Goal: Obtain resource: Download file/media

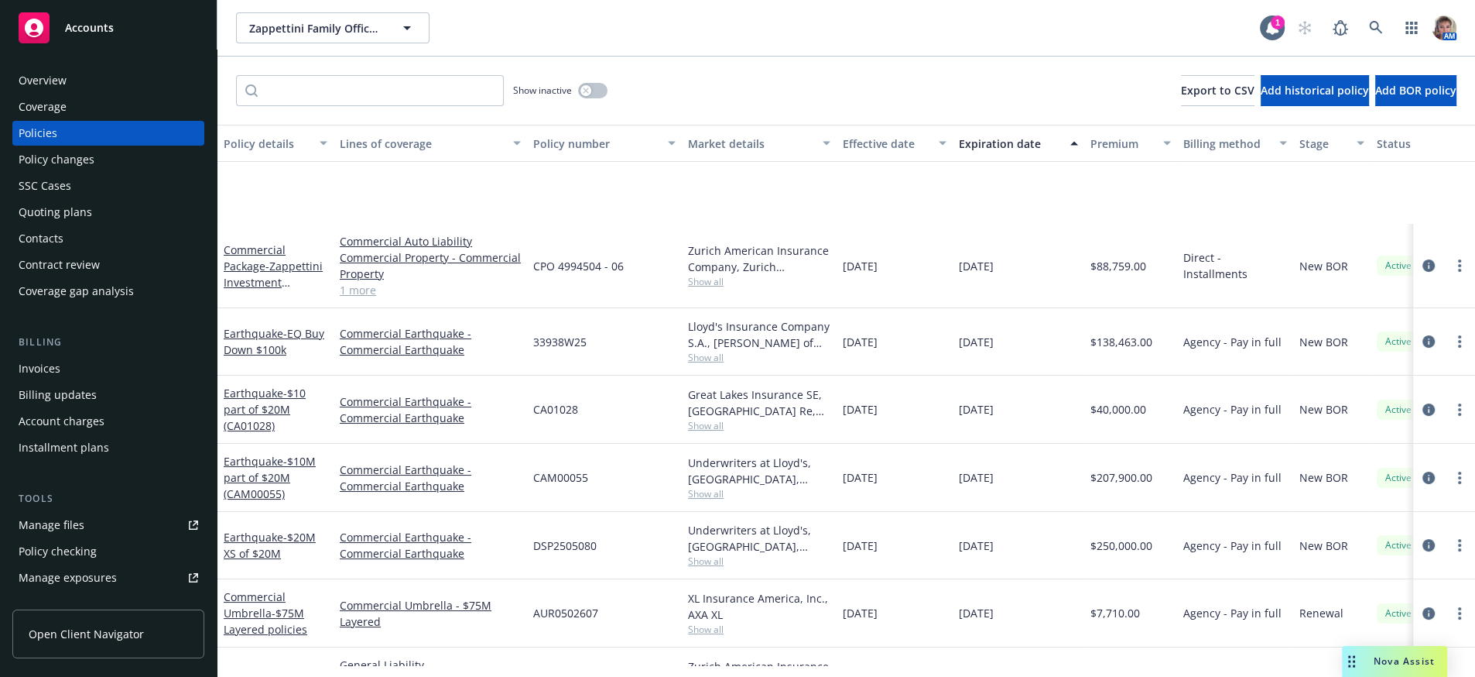
scroll to position [157, 0]
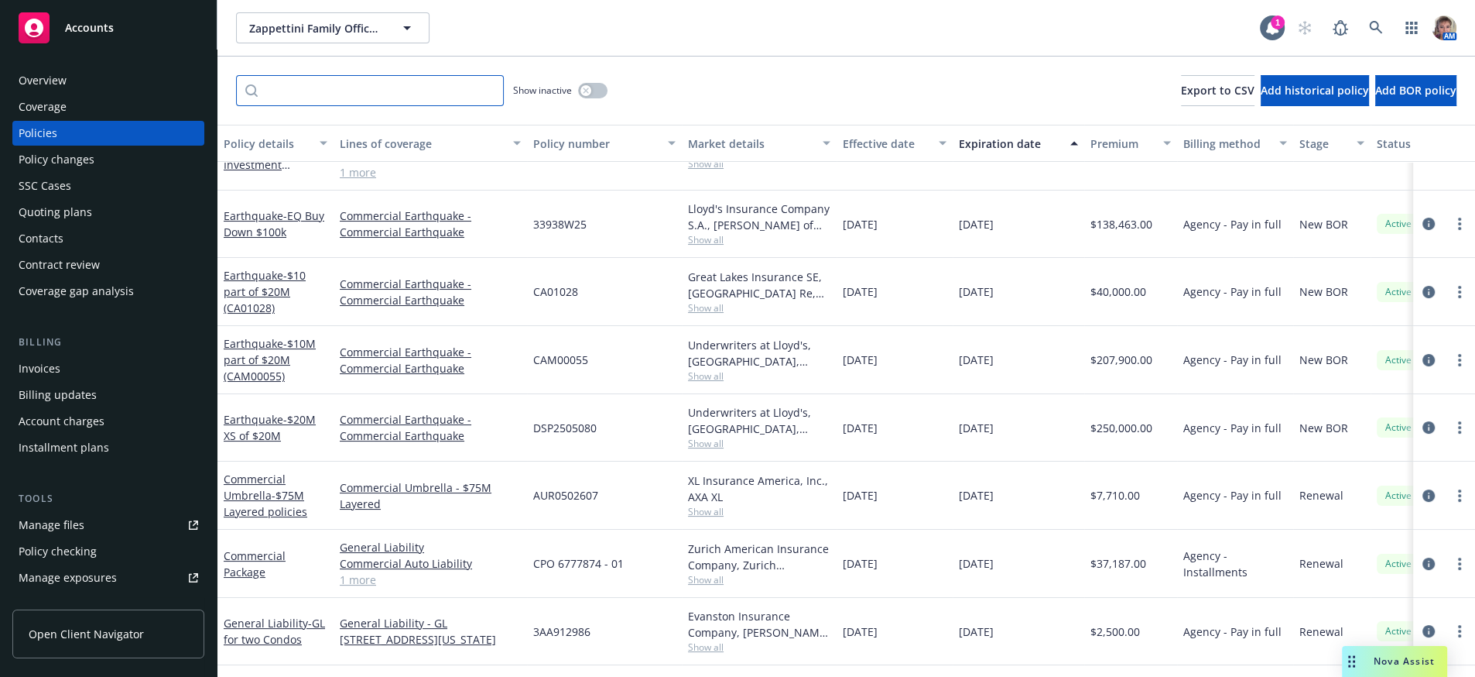
click at [394, 94] on input "Filter by keyword..." at bounding box center [370, 90] width 268 height 31
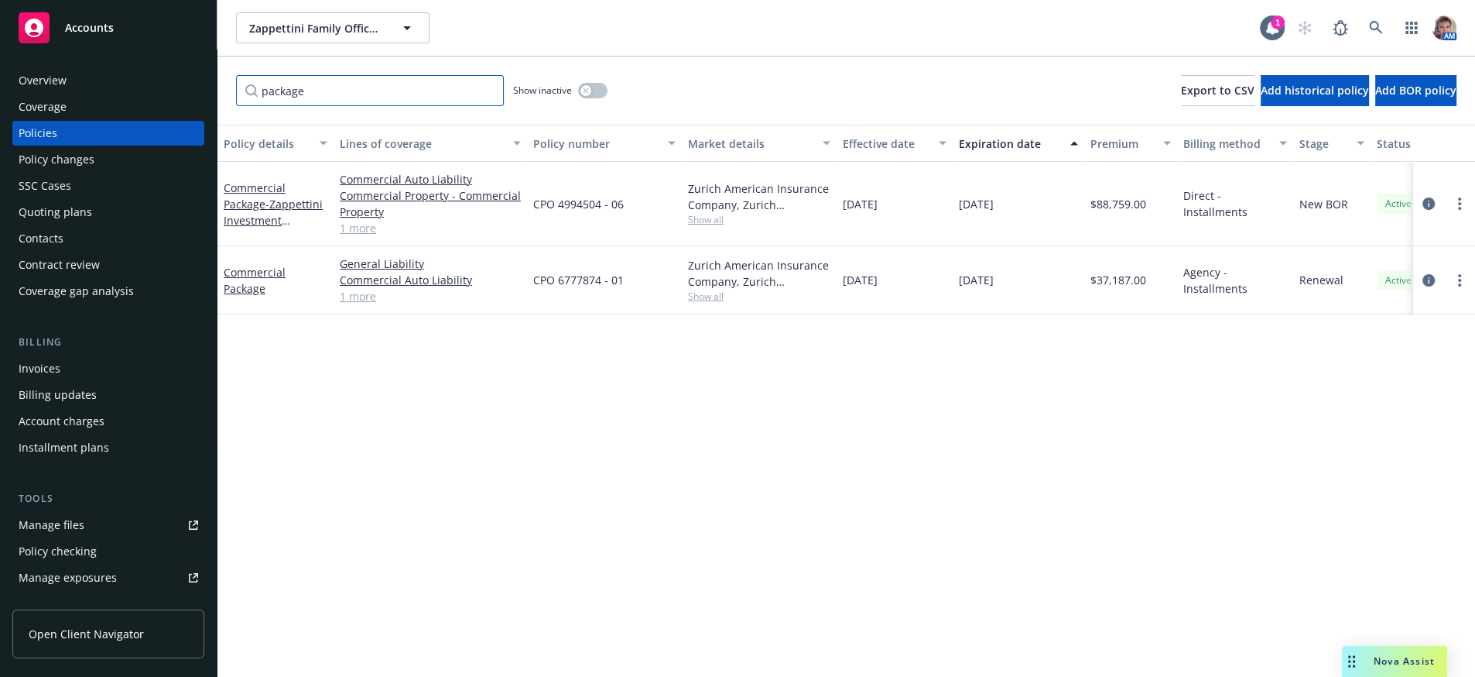
scroll to position [0, 0]
type input "package"
click at [1431, 210] on icon "circleInformation" at bounding box center [1429, 203] width 12 height 12
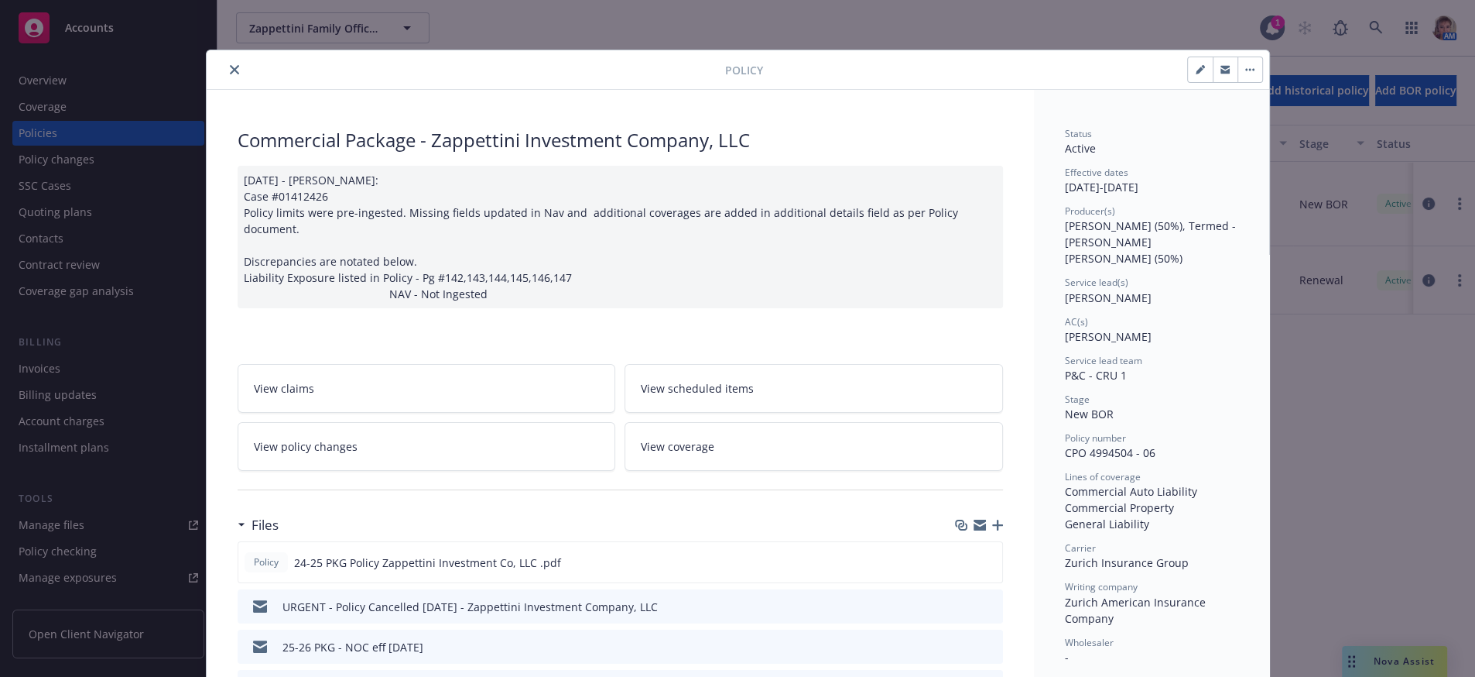
click at [946, 618] on div "URGENT - Policy Cancelled [DATE] - Zappettini Investment Company, LLC" at bounding box center [621, 606] width 766 height 34
click at [957, 612] on icon "download file" at bounding box center [963, 605] width 12 height 12
click at [230, 68] on icon "close" at bounding box center [234, 69] width 9 height 9
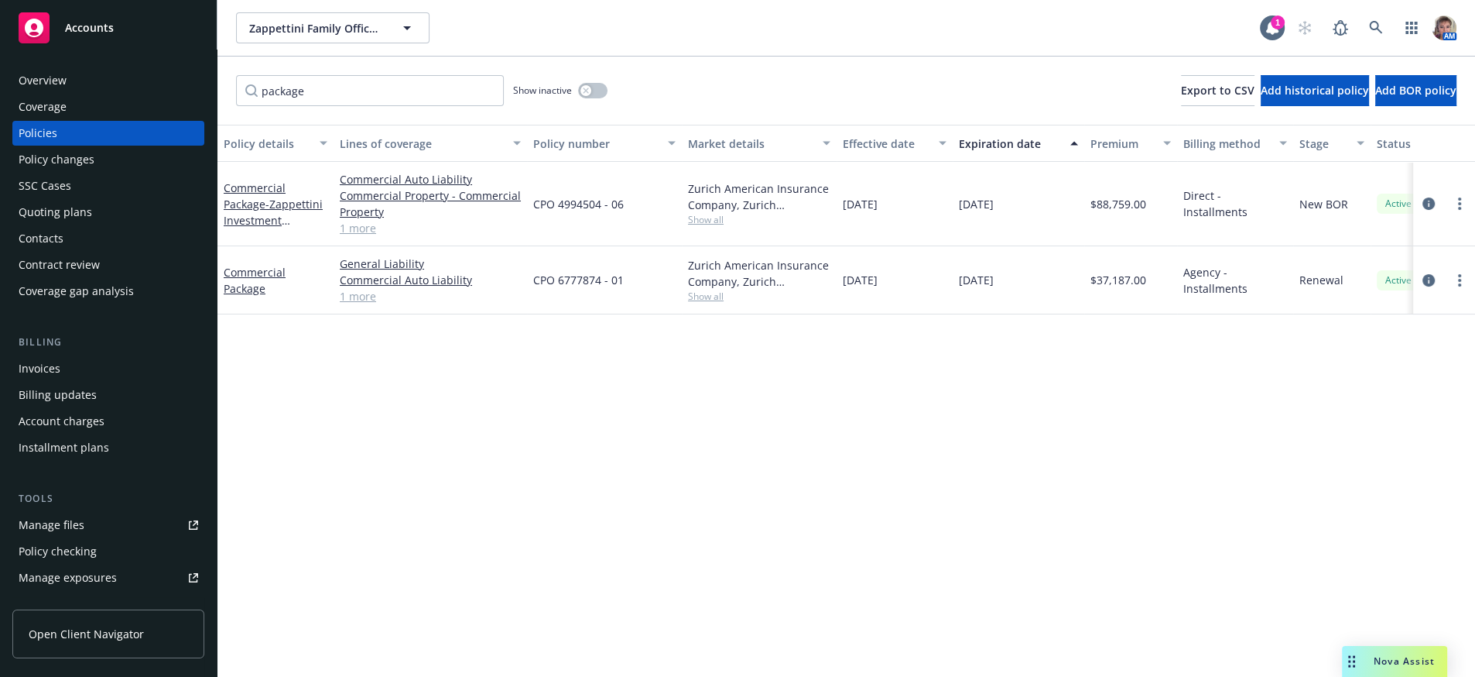
click at [795, 481] on div "Policy details Lines of coverage Policy number Market details Effective date Ex…" at bounding box center [847, 395] width 1258 height 540
